Goal: Transaction & Acquisition: Purchase product/service

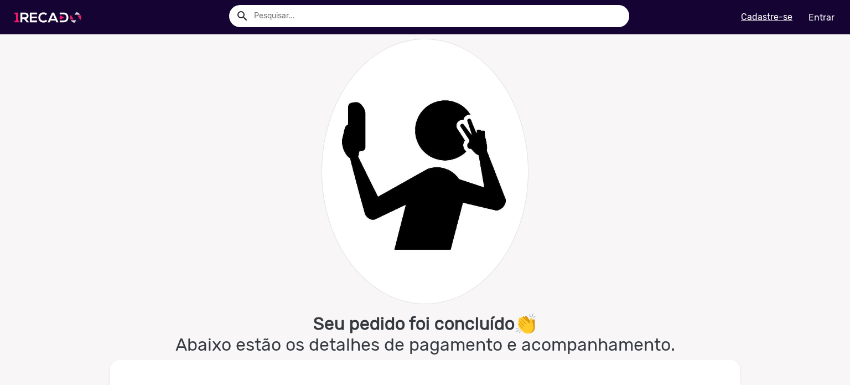
type input "[EMAIL_ADDRESS][DOMAIN_NAME]"
click at [53, 18] on img at bounding box center [50, 17] width 84 height 47
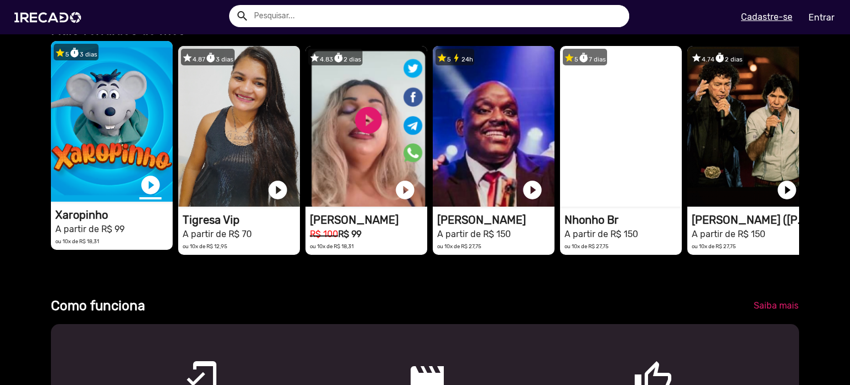
scroll to position [0, 2525]
click at [149, 190] on link "play_circle_filled" at bounding box center [150, 185] width 22 height 22
click at [826, 13] on link "Entrar" at bounding box center [821, 17] width 40 height 19
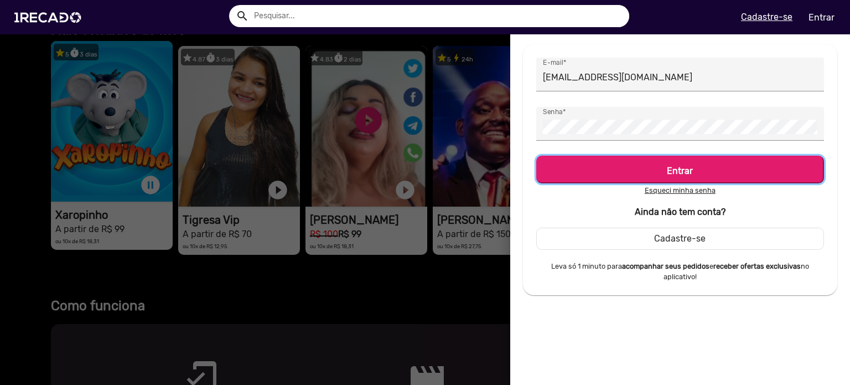
click at [641, 165] on h5 "Entrar" at bounding box center [680, 168] width 268 height 15
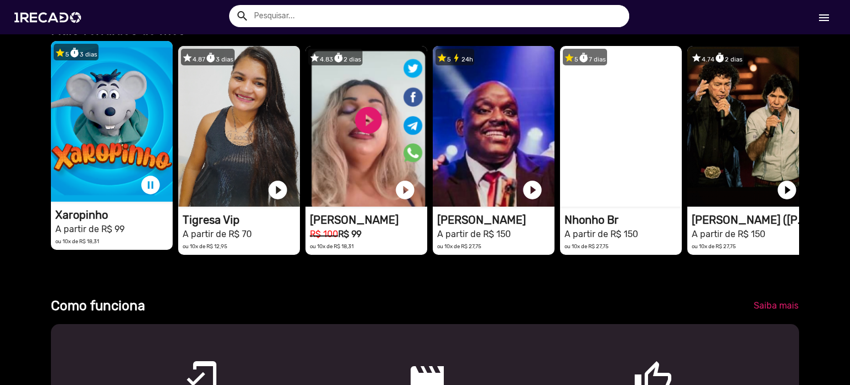
click at [99, 125] on video "1RECADO vídeos dedicados para fãs e empresas" at bounding box center [112, 121] width 122 height 161
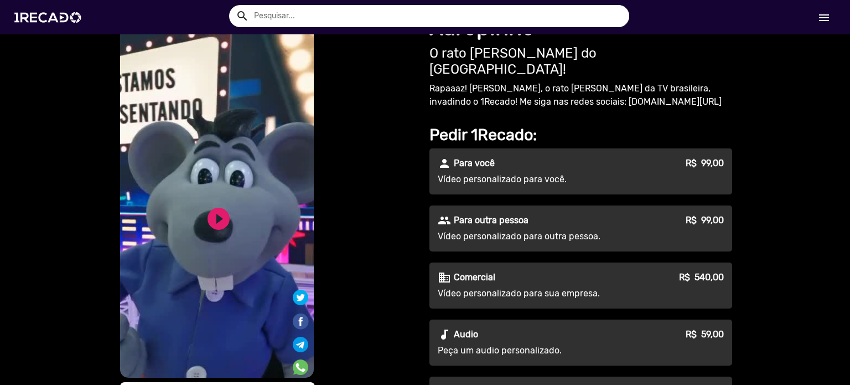
scroll to position [55, 0]
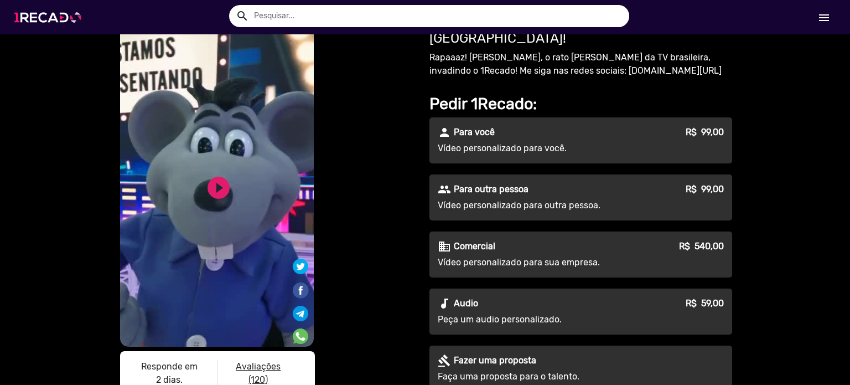
click at [29, 18] on img at bounding box center [50, 17] width 84 height 47
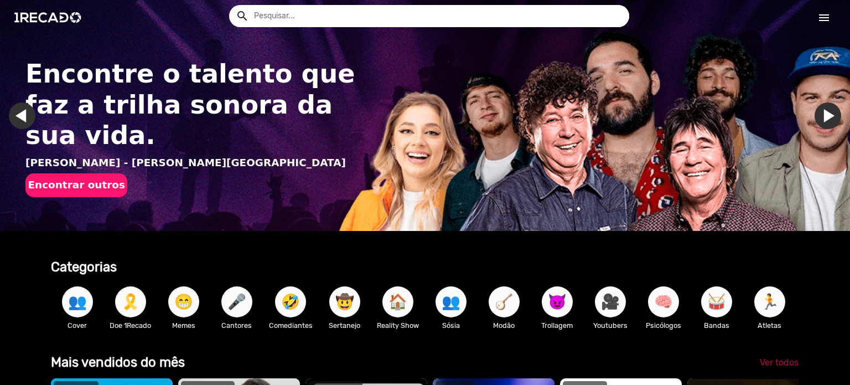
click at [776, 368] on span "Ver todos" at bounding box center [779, 362] width 39 height 11
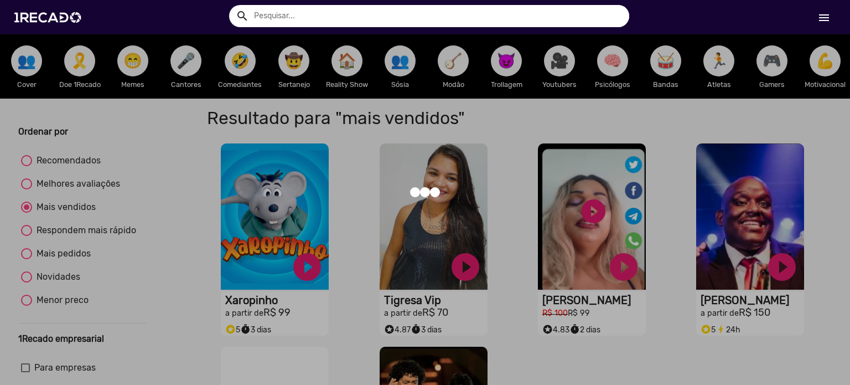
click at [737, 308] on div at bounding box center [425, 192] width 850 height 385
click at [294, 101] on div at bounding box center [425, 192] width 850 height 385
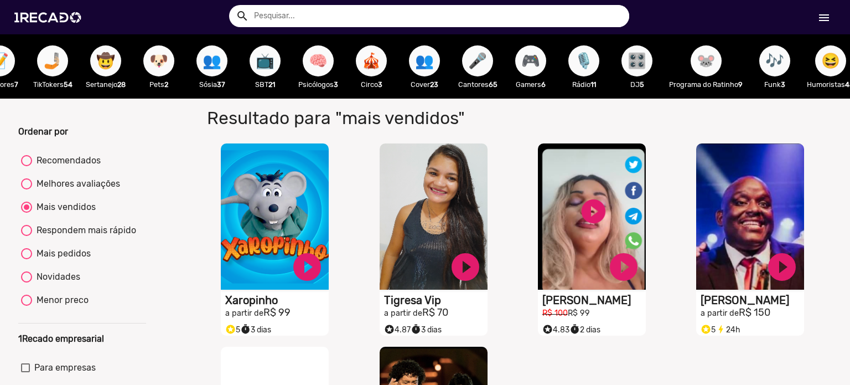
scroll to position [0, 679]
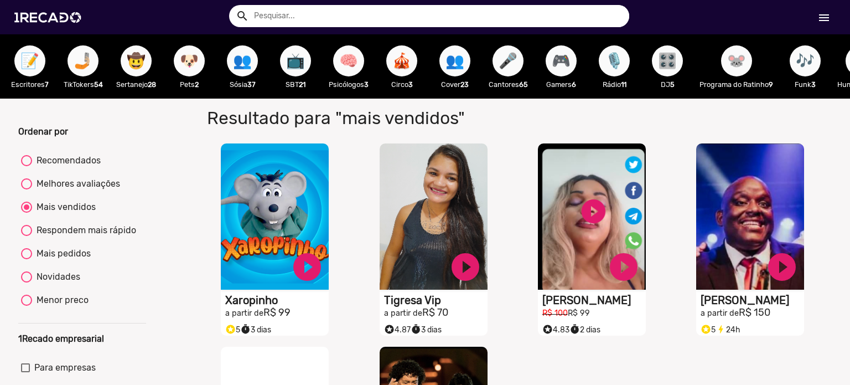
click at [305, 74] on span "📺" at bounding box center [295, 60] width 19 height 31
radio input "true"
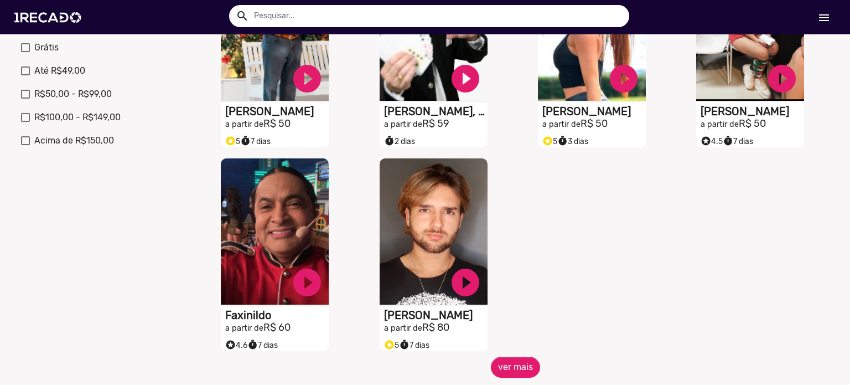
scroll to position [609, 0]
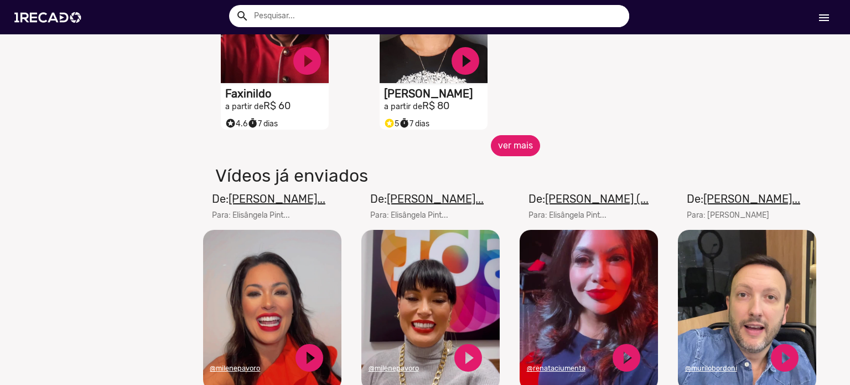
click at [499, 149] on button "ver mais" at bounding box center [515, 145] width 49 height 21
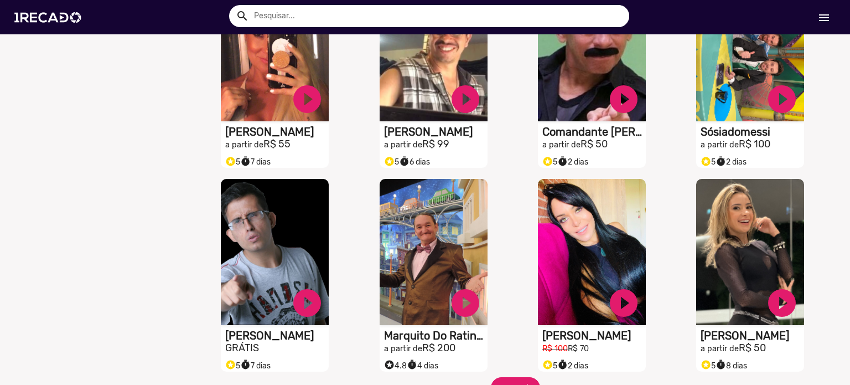
scroll to position [775, 0]
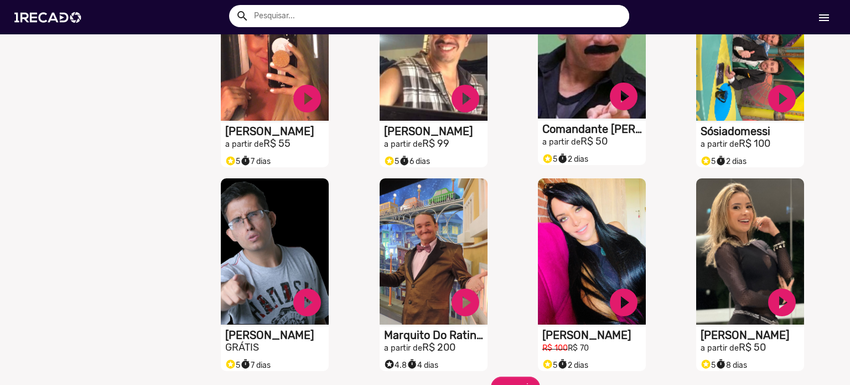
click at [580, 55] on video "S1RECADO vídeos dedicados para fãs e empresas" at bounding box center [592, 45] width 108 height 146
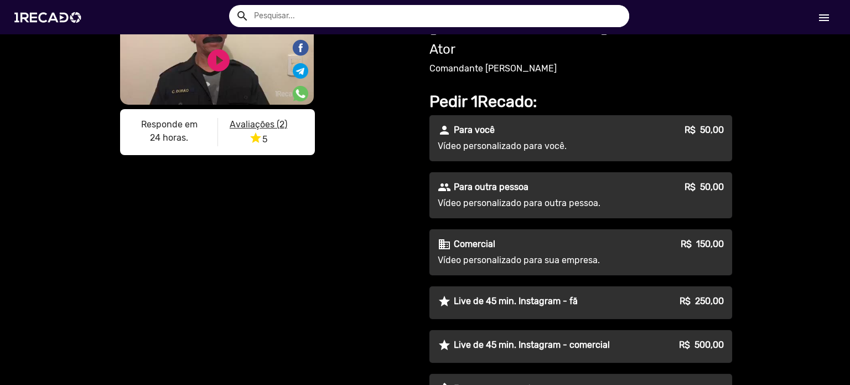
scroll to position [55, 0]
click at [488, 253] on p "Vídeo personalizado para sua empresa." at bounding box center [538, 259] width 200 height 13
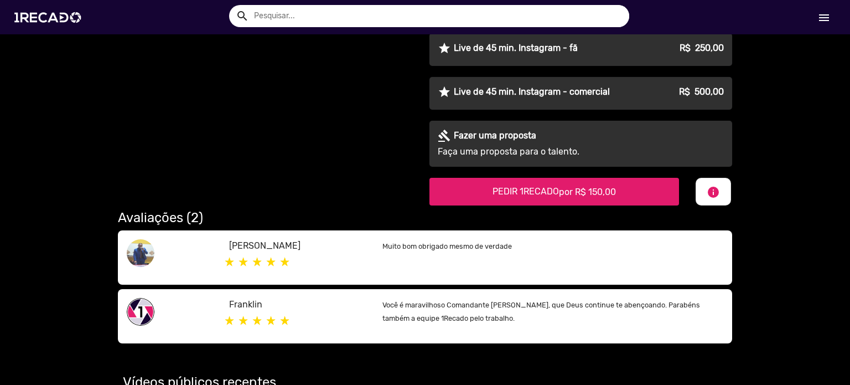
scroll to position [332, 0]
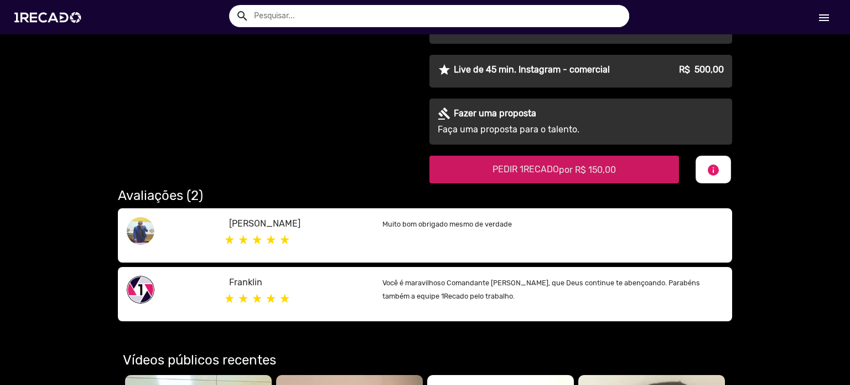
click at [551, 164] on span "PEDIR 1RECADO por R$ 150,00" at bounding box center [554, 169] width 123 height 11
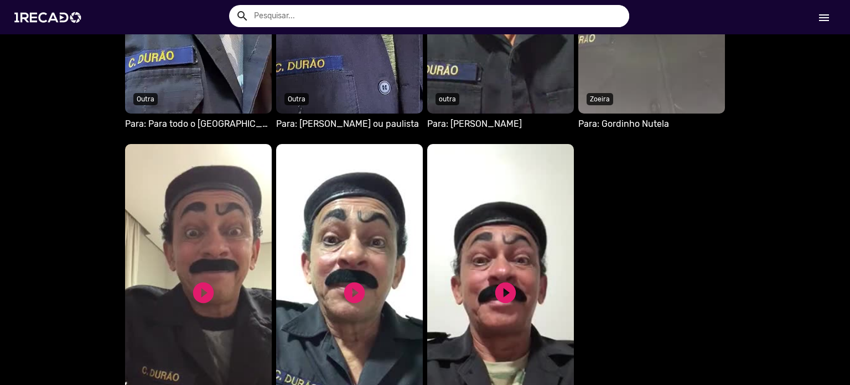
scroll to position [883, 0]
